Goal: Contribute content

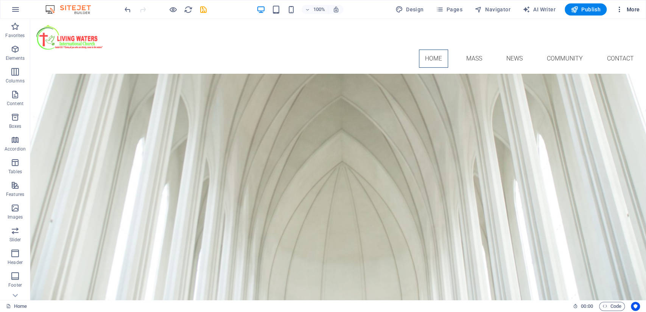
click at [621, 9] on icon "button" at bounding box center [620, 10] width 8 height 8
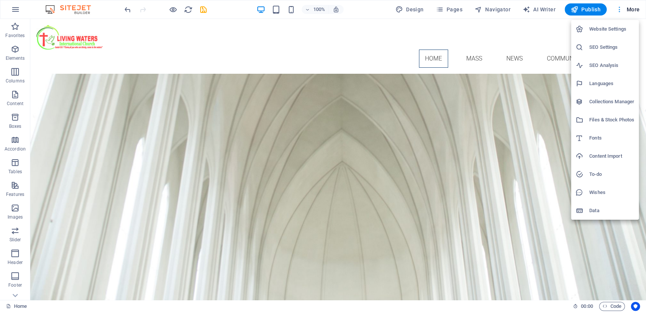
click at [621, 9] on div at bounding box center [323, 156] width 646 height 312
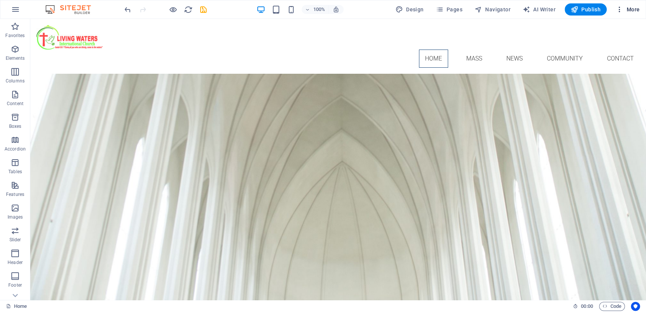
click at [632, 9] on span "More" at bounding box center [628, 10] width 24 height 8
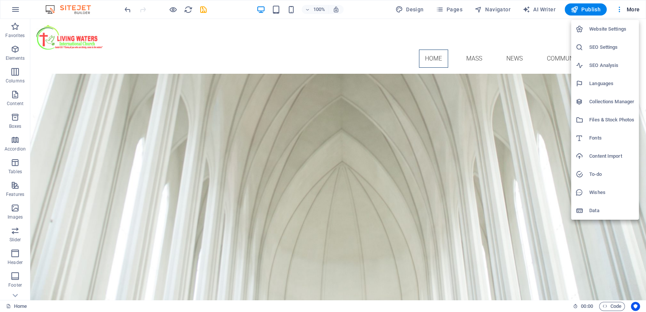
click at [363, 23] on div at bounding box center [323, 156] width 646 height 312
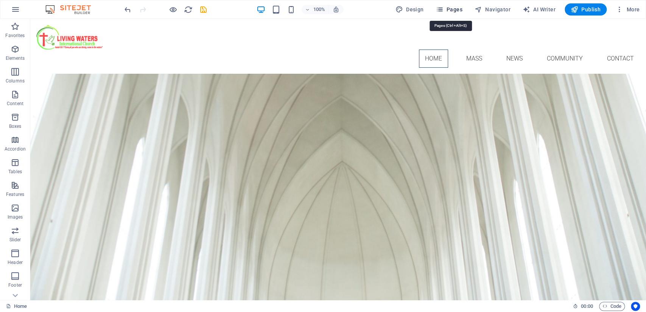
click at [443, 8] on icon "button" at bounding box center [440, 10] width 8 height 8
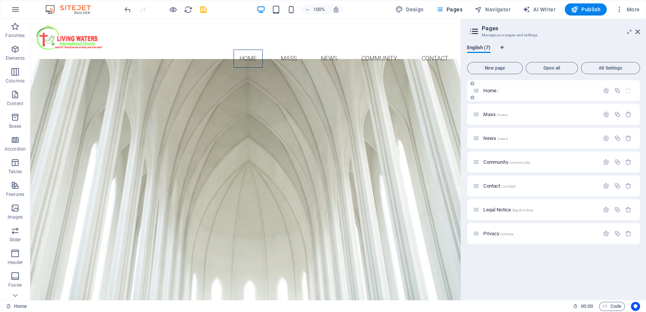
click at [495, 93] on div "Home /" at bounding box center [536, 90] width 126 height 9
click at [457, 9] on span "Pages" at bounding box center [449, 10] width 27 height 8
click at [475, 30] on icon at bounding box center [474, 31] width 11 height 11
click at [637, 33] on icon at bounding box center [638, 32] width 5 height 6
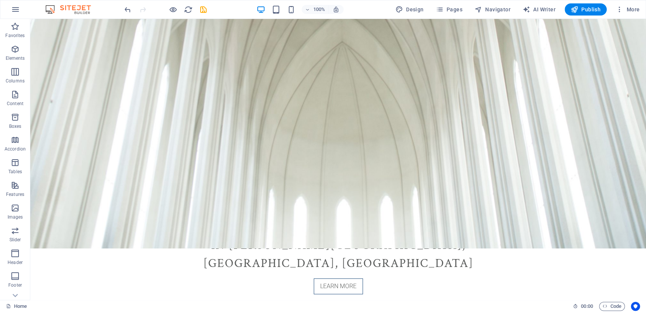
scroll to position [191, 0]
